Goal: Use online tool/utility: Utilize a website feature to perform a specific function

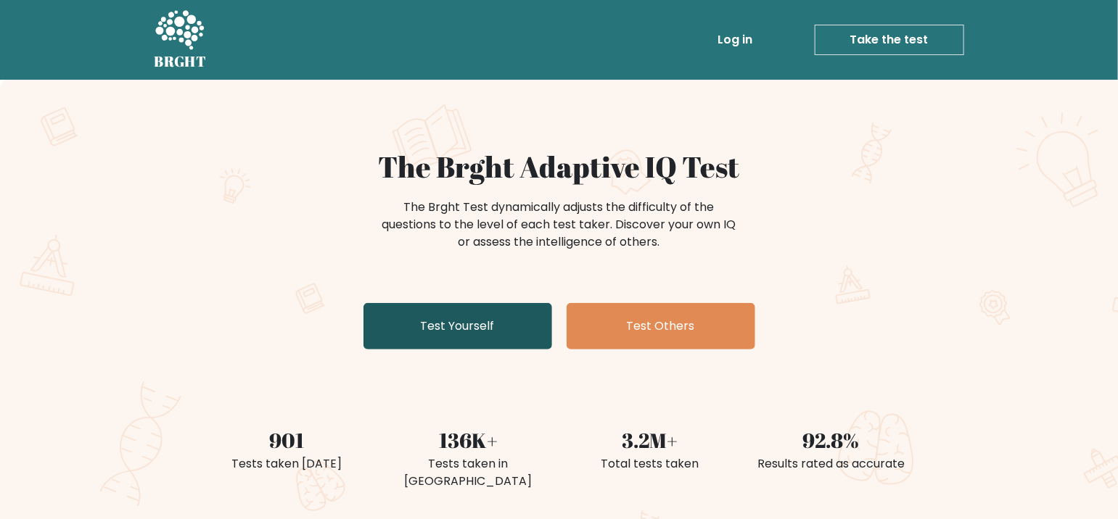
click at [443, 326] on link "Test Yourself" at bounding box center [457, 326] width 189 height 46
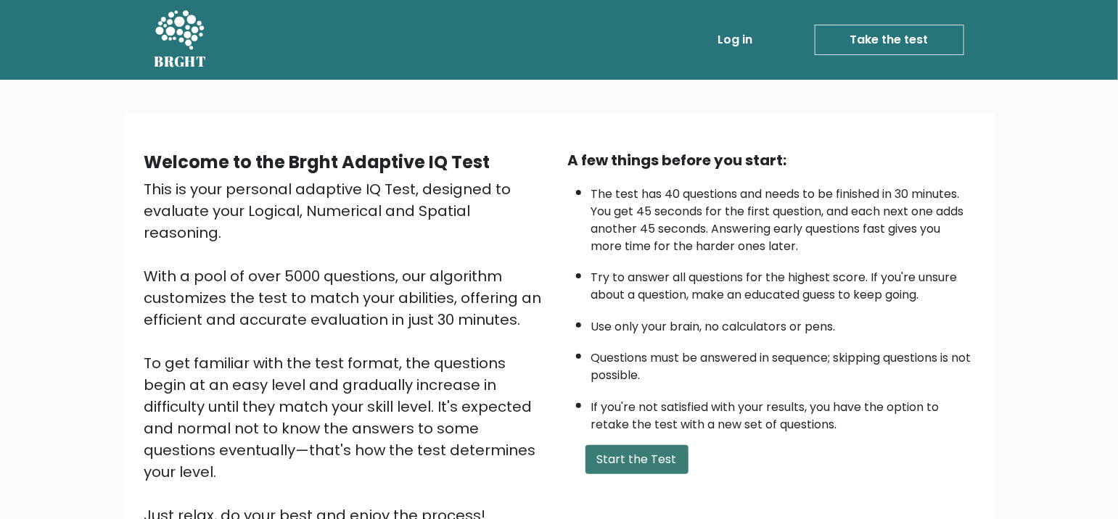
click at [635, 463] on button "Start the Test" at bounding box center [636, 459] width 103 height 29
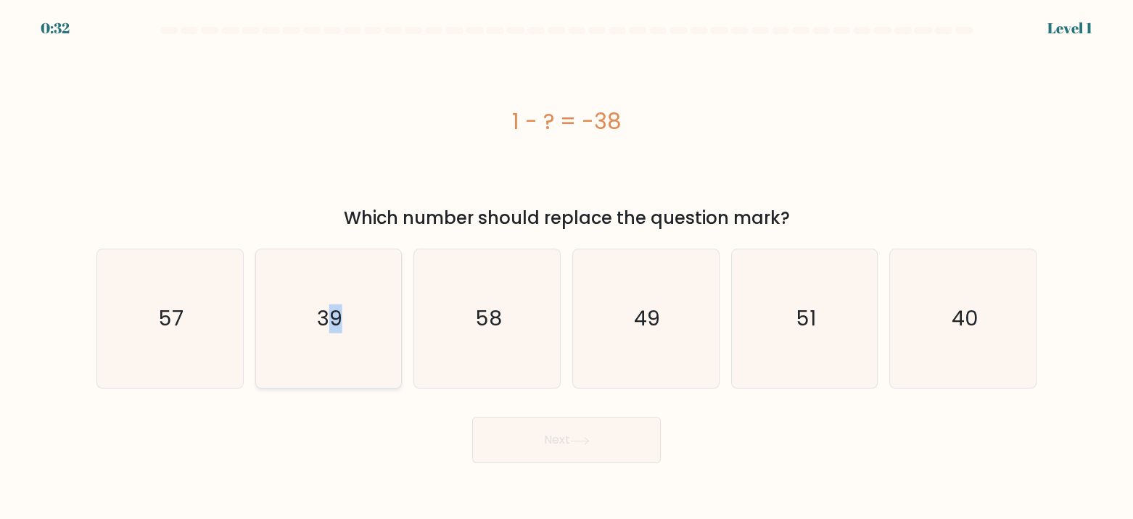
drag, startPoint x: 332, startPoint y: 302, endPoint x: 355, endPoint y: 294, distance: 23.9
click at [335, 301] on icon "39" at bounding box center [328, 318] width 139 height 139
click at [596, 445] on button "Next" at bounding box center [566, 440] width 189 height 46
click at [327, 336] on icon "39" at bounding box center [328, 318] width 139 height 139
click at [566, 267] on input "b. 39" at bounding box center [566, 263] width 1 height 7
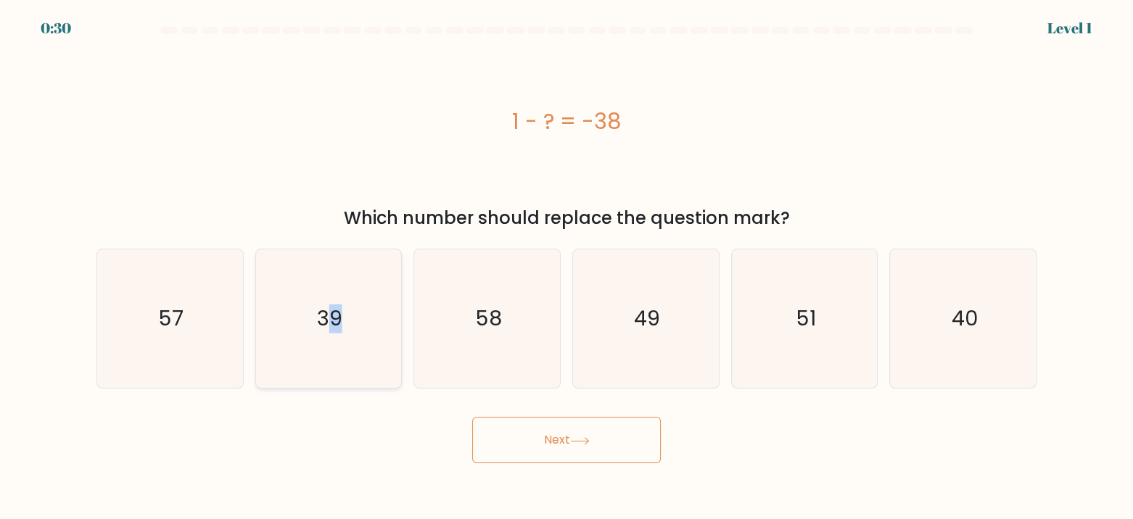
radio input "true"
click at [561, 449] on button "Next" at bounding box center [566, 440] width 189 height 46
